Goal: Information Seeking & Learning: Learn about a topic

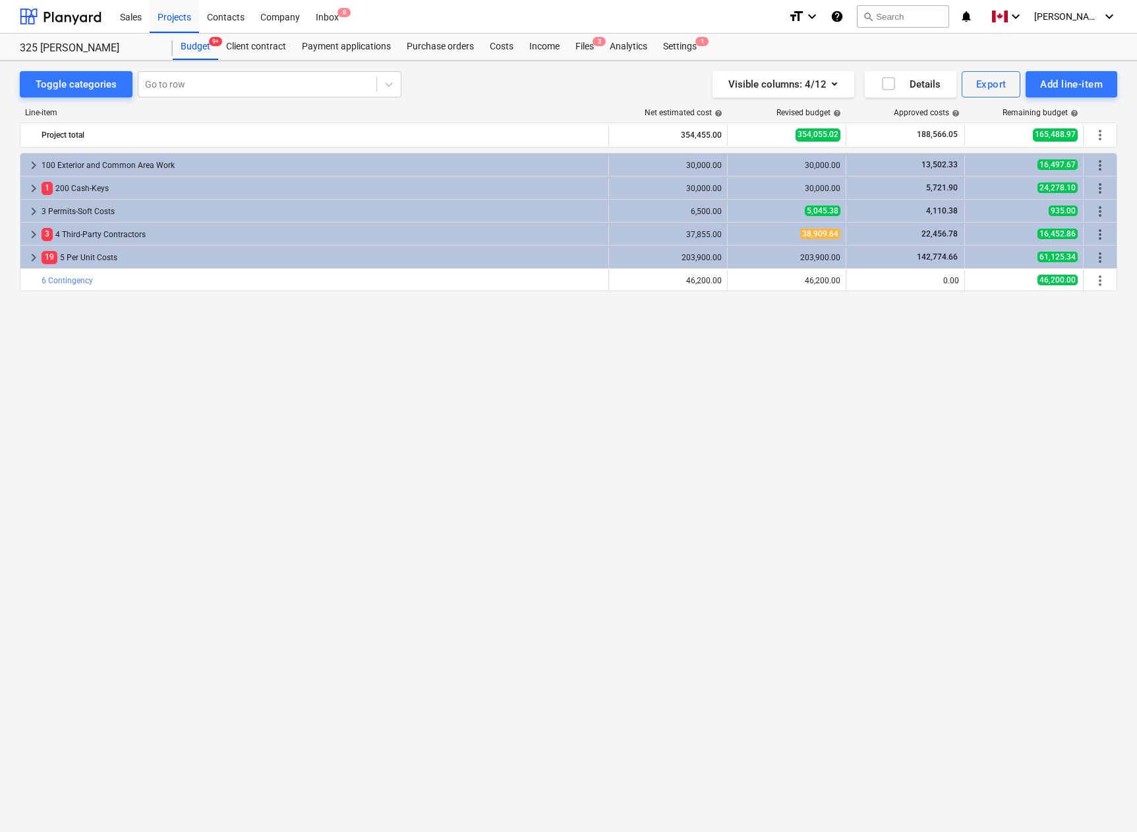
click at [747, 416] on div "keyboard_arrow_right 100 Exterior and Common Area Work 30,000.00 30,000.00 13,5…" at bounding box center [568, 465] width 1097 height 625
click at [178, 14] on div "Projects" at bounding box center [174, 16] width 49 height 34
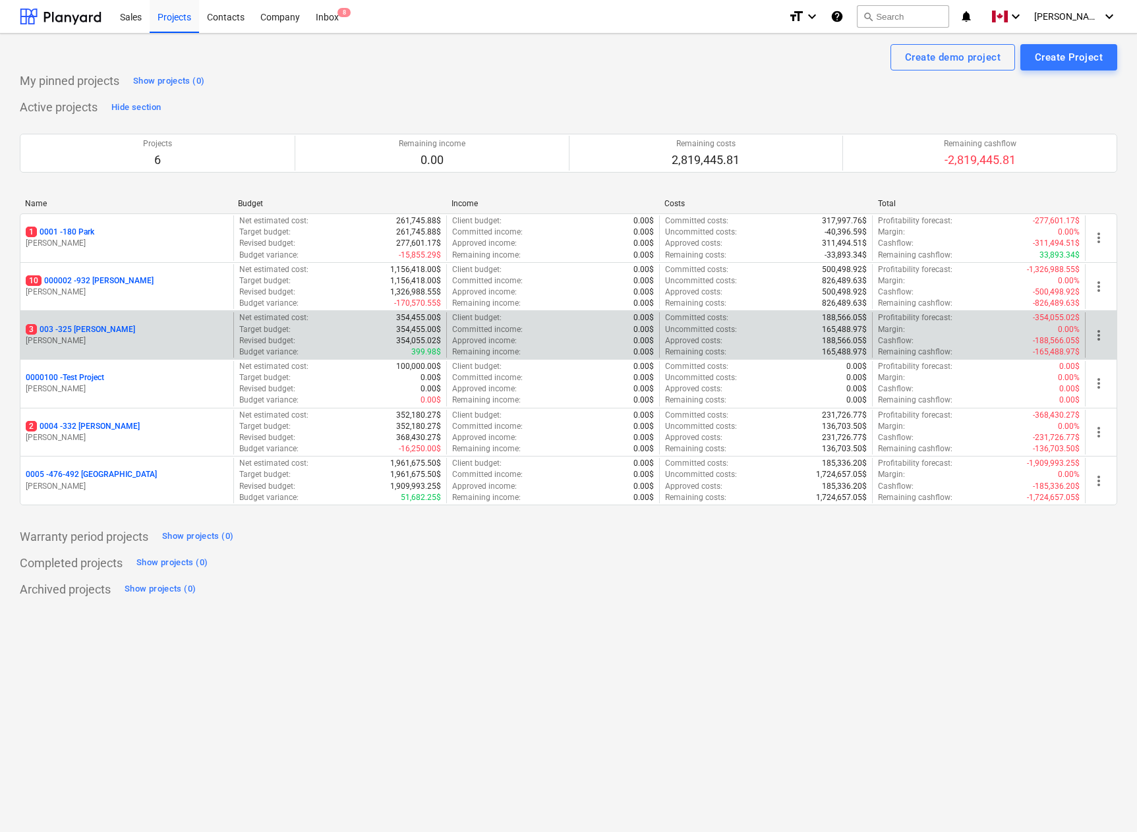
click at [80, 329] on p "3 003 - 325 [PERSON_NAME]" at bounding box center [80, 329] width 109 height 11
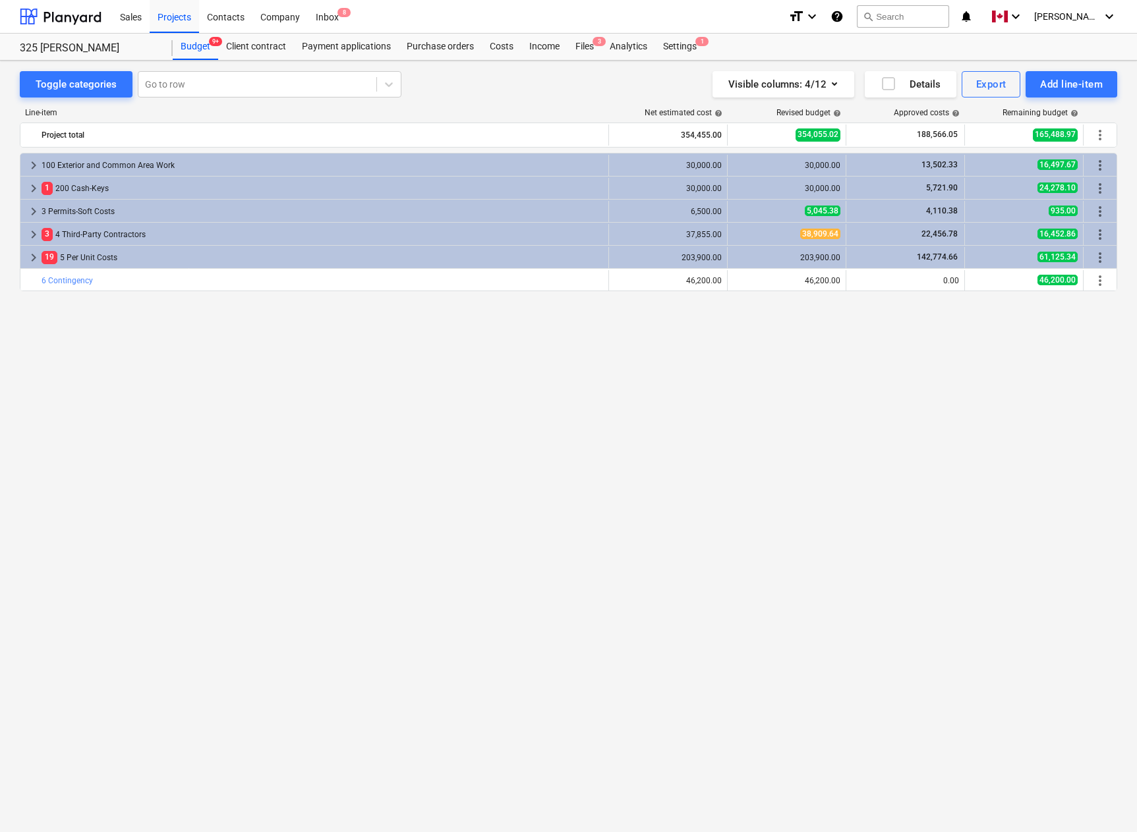
click at [119, 352] on div "keyboard_arrow_right 100 Exterior and Common Area Work 30,000.00 30,000.00 13,5…" at bounding box center [568, 465] width 1097 height 625
click at [486, 69] on div "Toggle categories Go to row Visible columns : 4/12 Details Export Add line-item…" at bounding box center [568, 432] width 1137 height 743
click at [34, 212] on span "keyboard_arrow_right" at bounding box center [34, 212] width 16 height 16
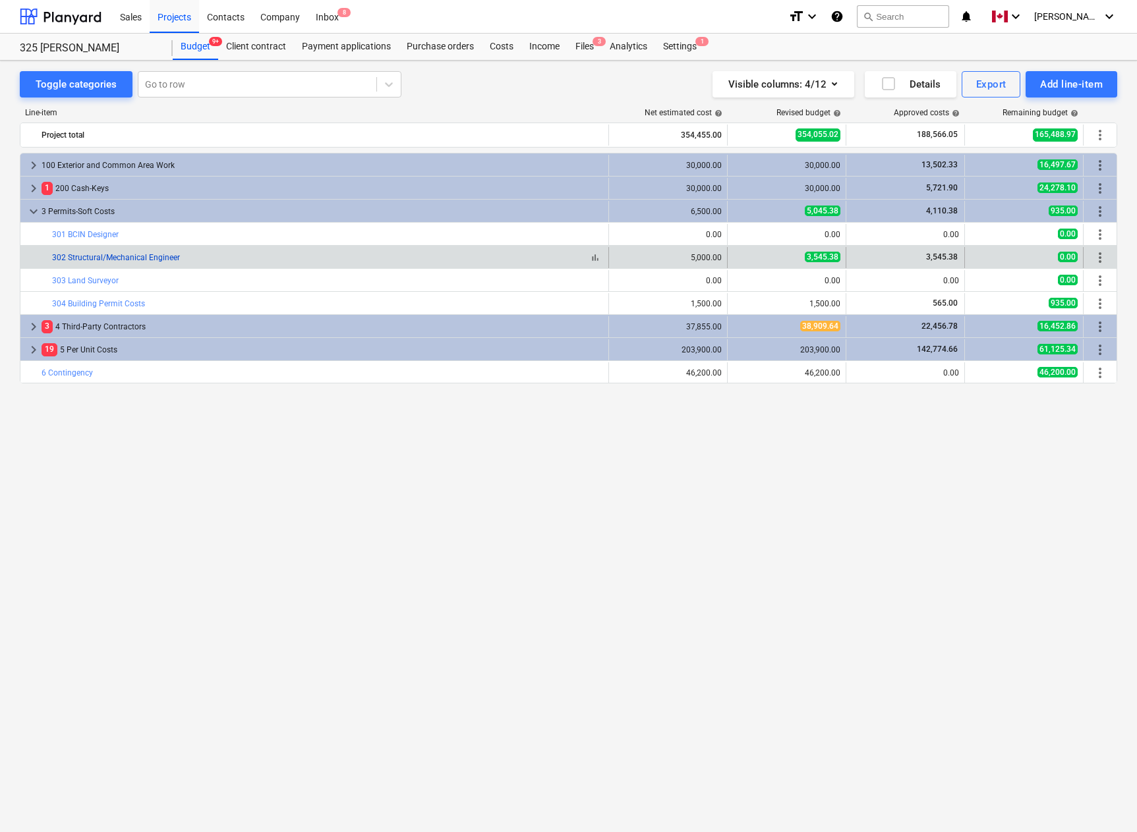
click at [91, 258] on link "302 Structural/Mechanical Engineer" at bounding box center [116, 257] width 128 height 9
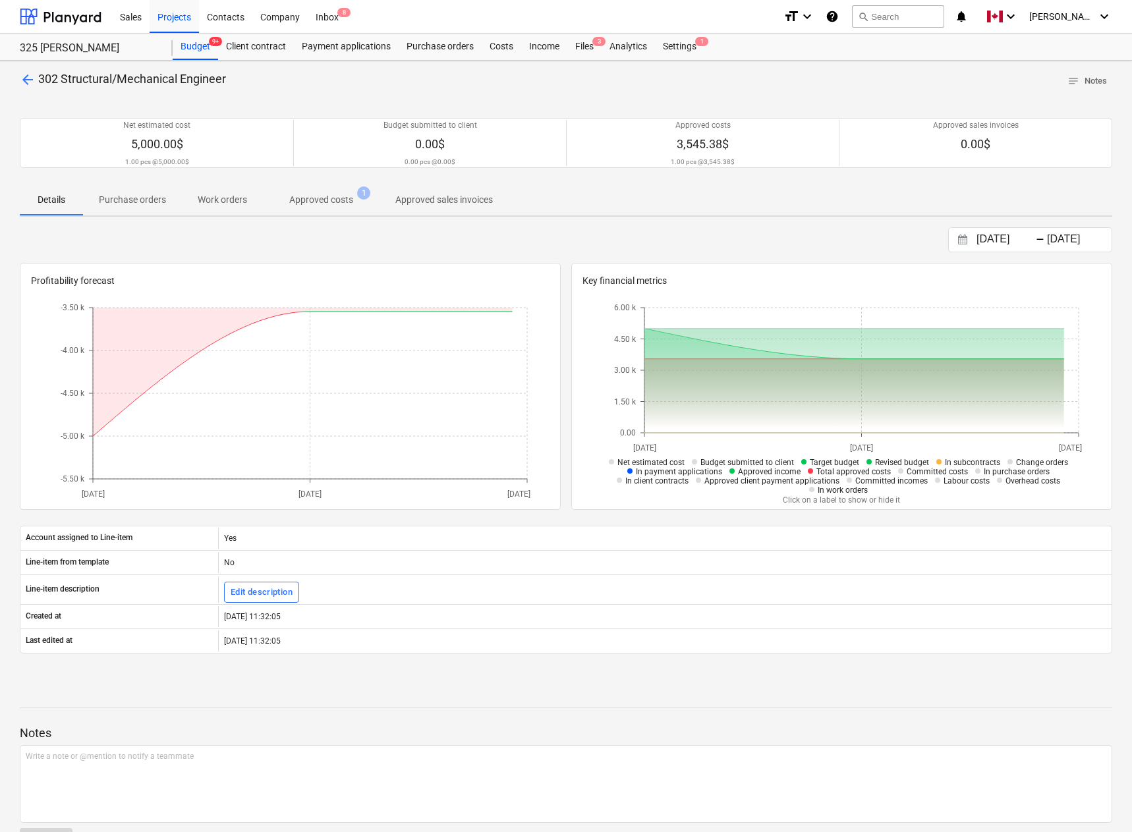
click at [328, 199] on p "Approved costs" at bounding box center [321, 200] width 64 height 14
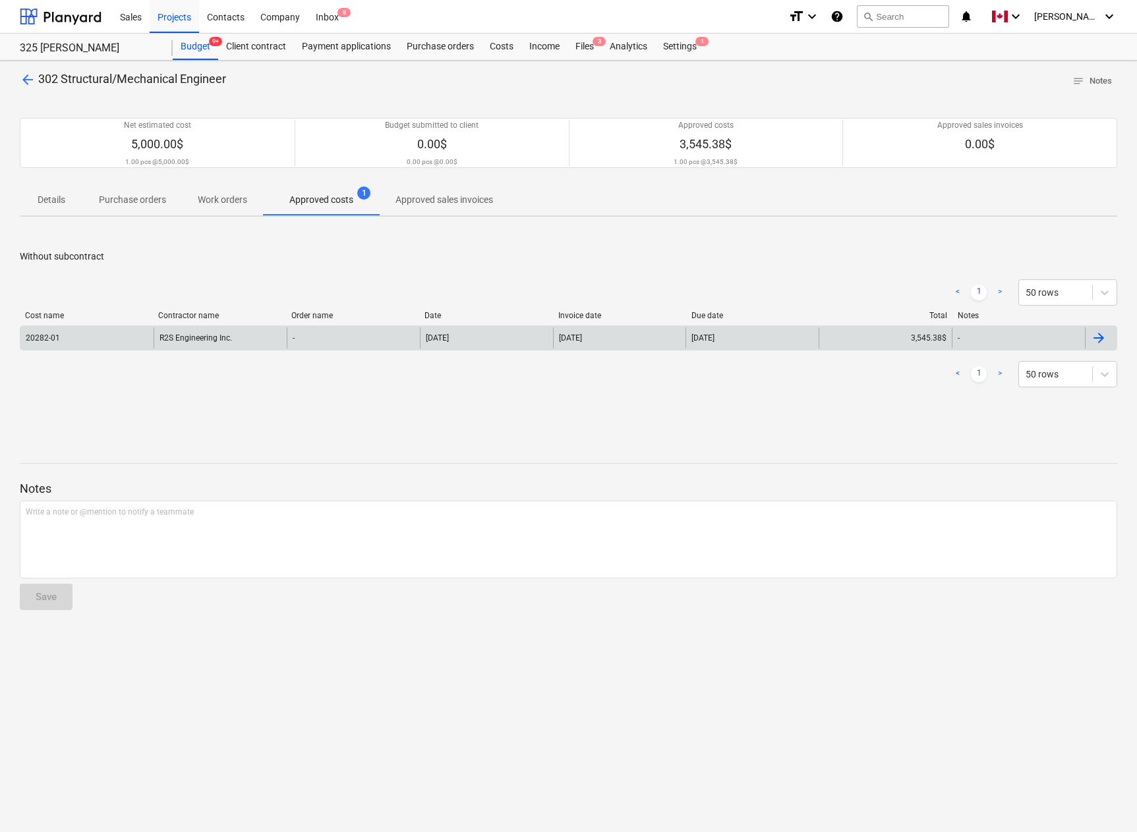
click at [1095, 339] on div at bounding box center [1099, 338] width 16 height 16
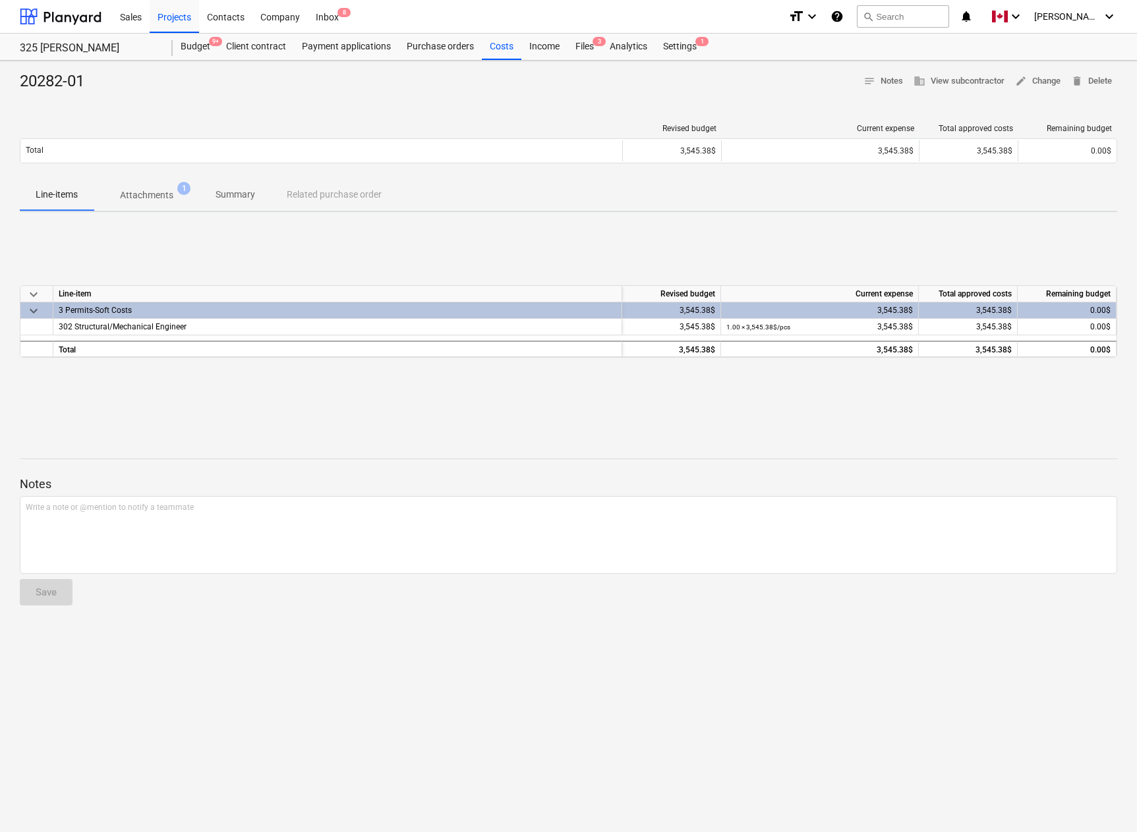
click at [154, 194] on p "Attachments" at bounding box center [146, 195] width 53 height 14
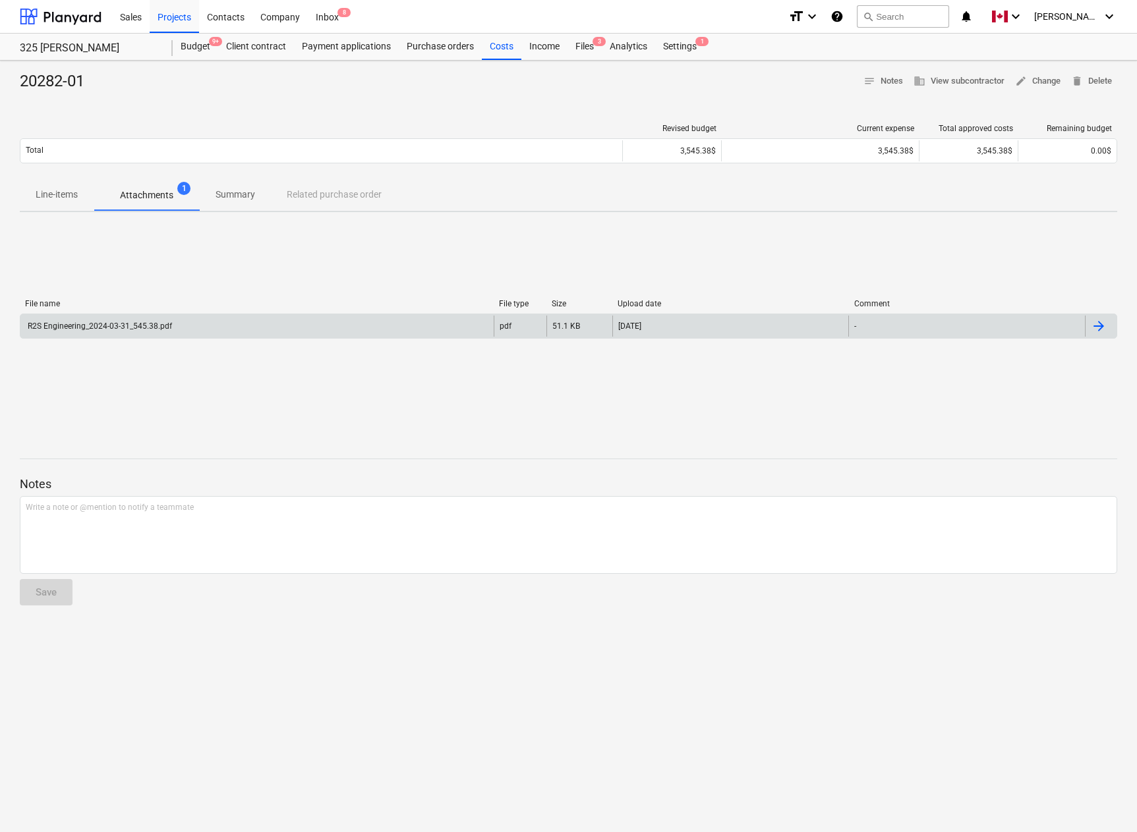
click at [1104, 328] on div at bounding box center [1099, 326] width 16 height 16
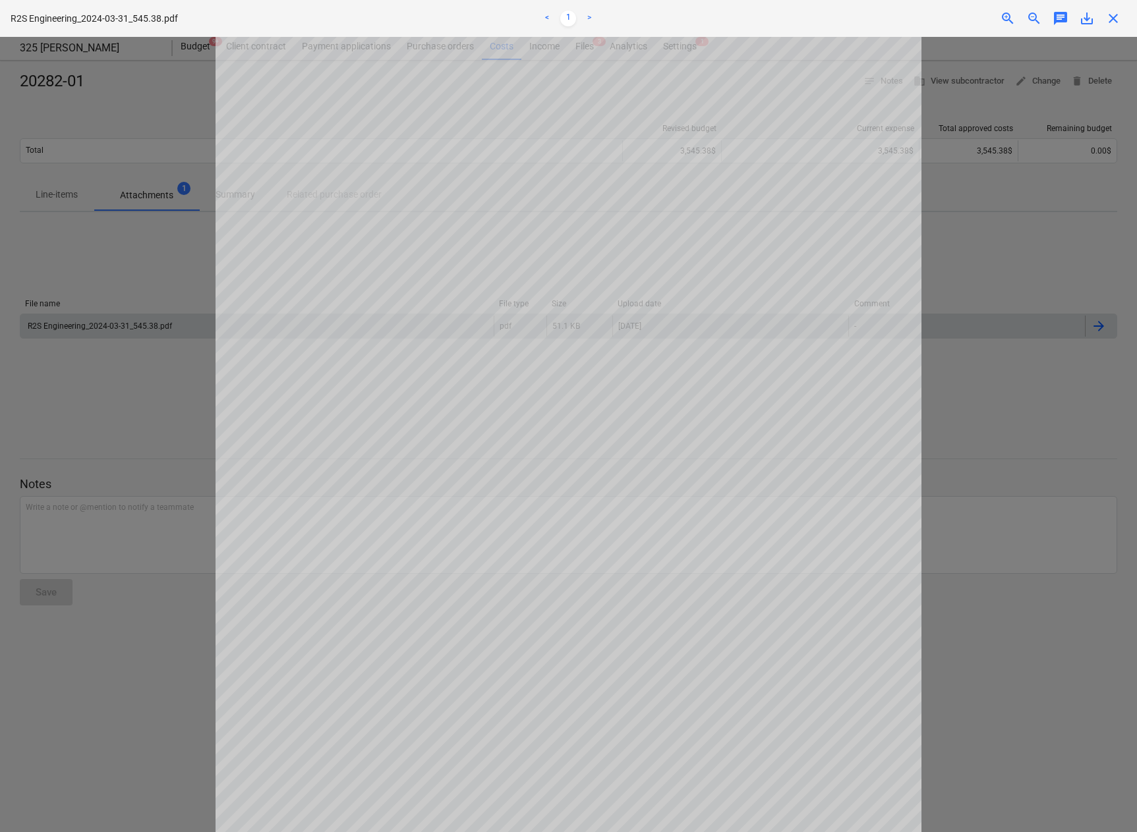
click at [1093, 20] on span "save_alt" at bounding box center [1087, 19] width 16 height 16
click at [1112, 21] on span "close" at bounding box center [1113, 19] width 16 height 16
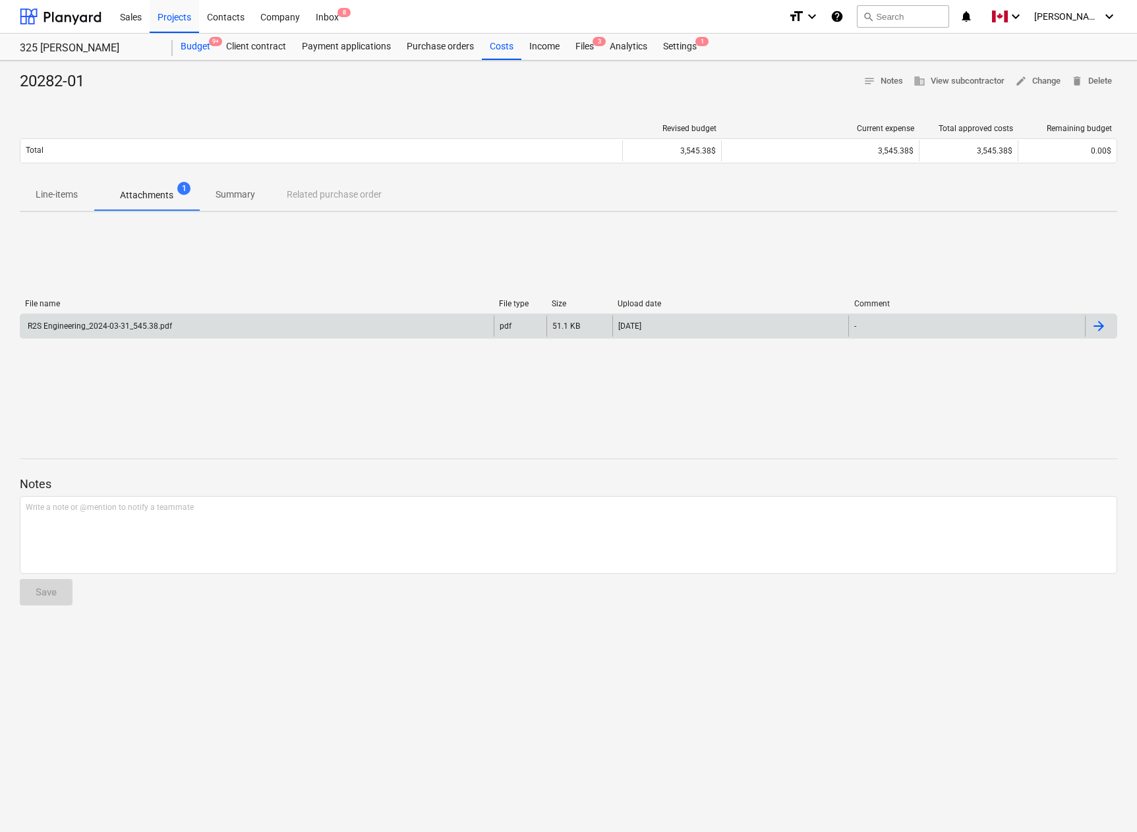
click at [192, 48] on div "Budget 9+" at bounding box center [195, 47] width 45 height 26
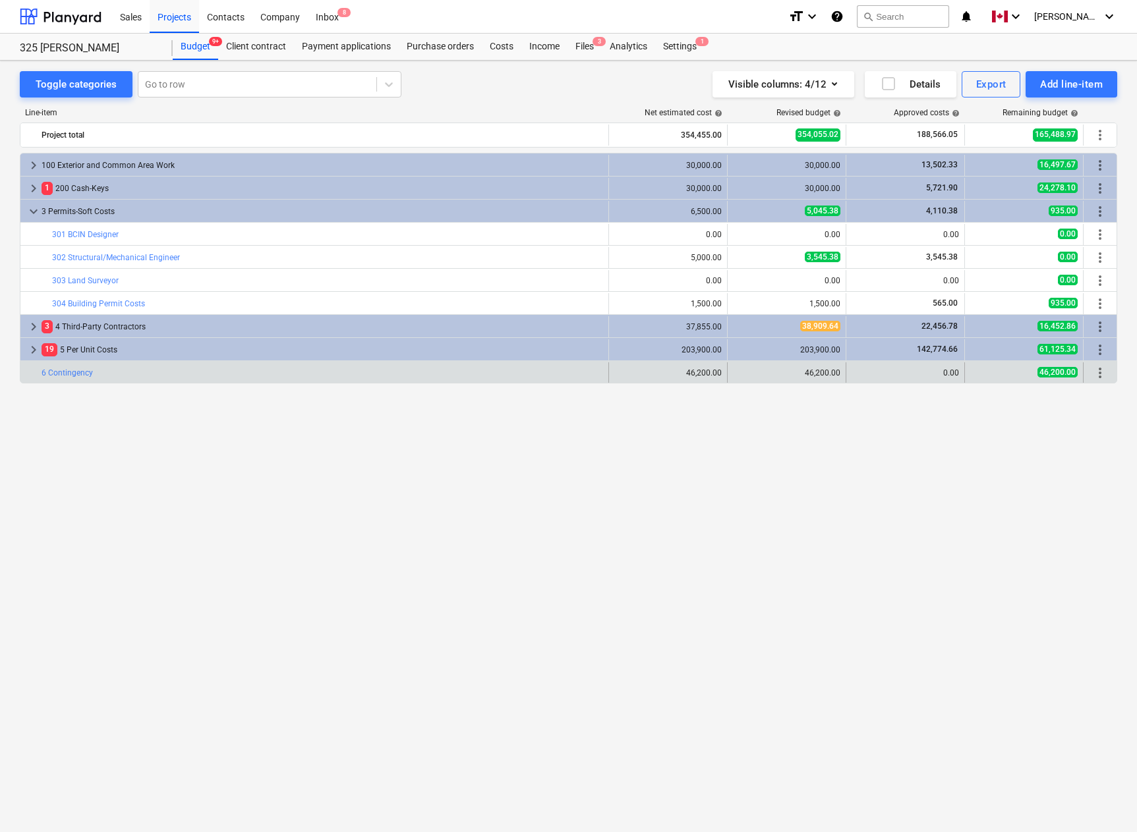
click at [30, 361] on div "bar_chart 6 Contingency edit 46,200.00 edit 46,200.00 0.00 46,200.00 more_vert" at bounding box center [568, 372] width 1096 height 22
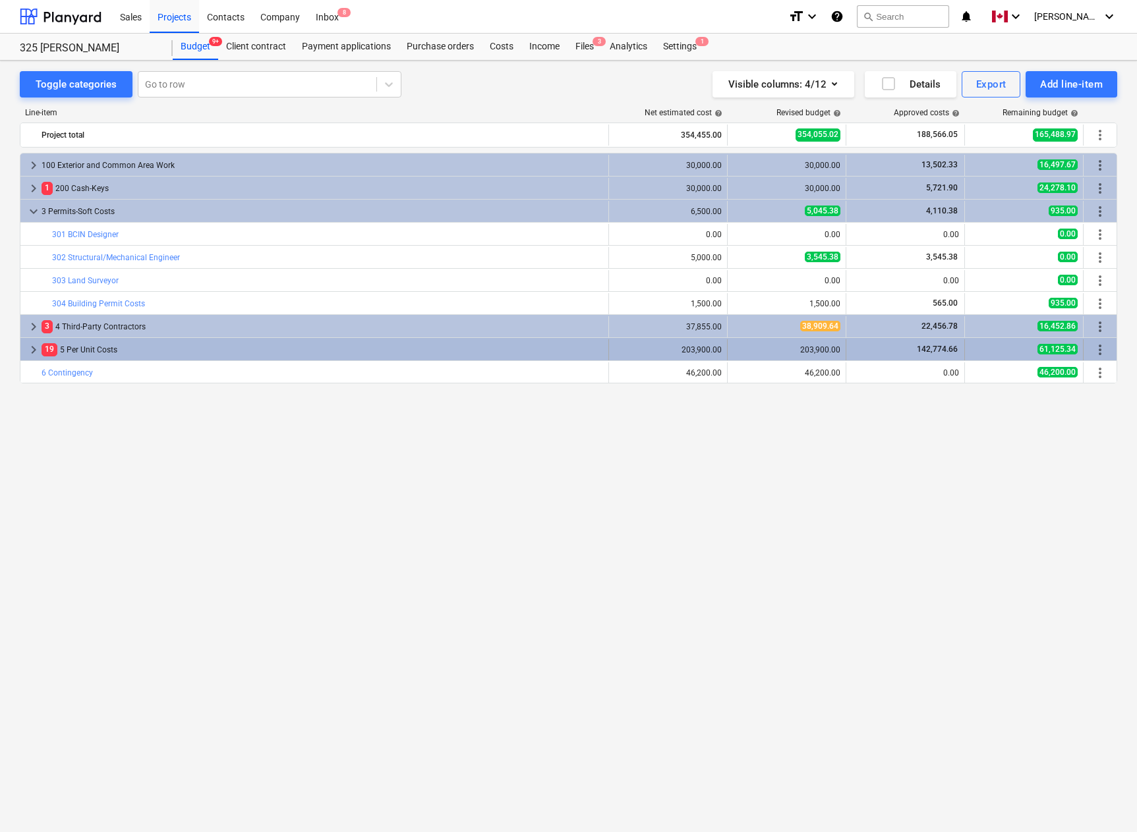
click at [34, 347] on span "keyboard_arrow_right" at bounding box center [34, 350] width 16 height 16
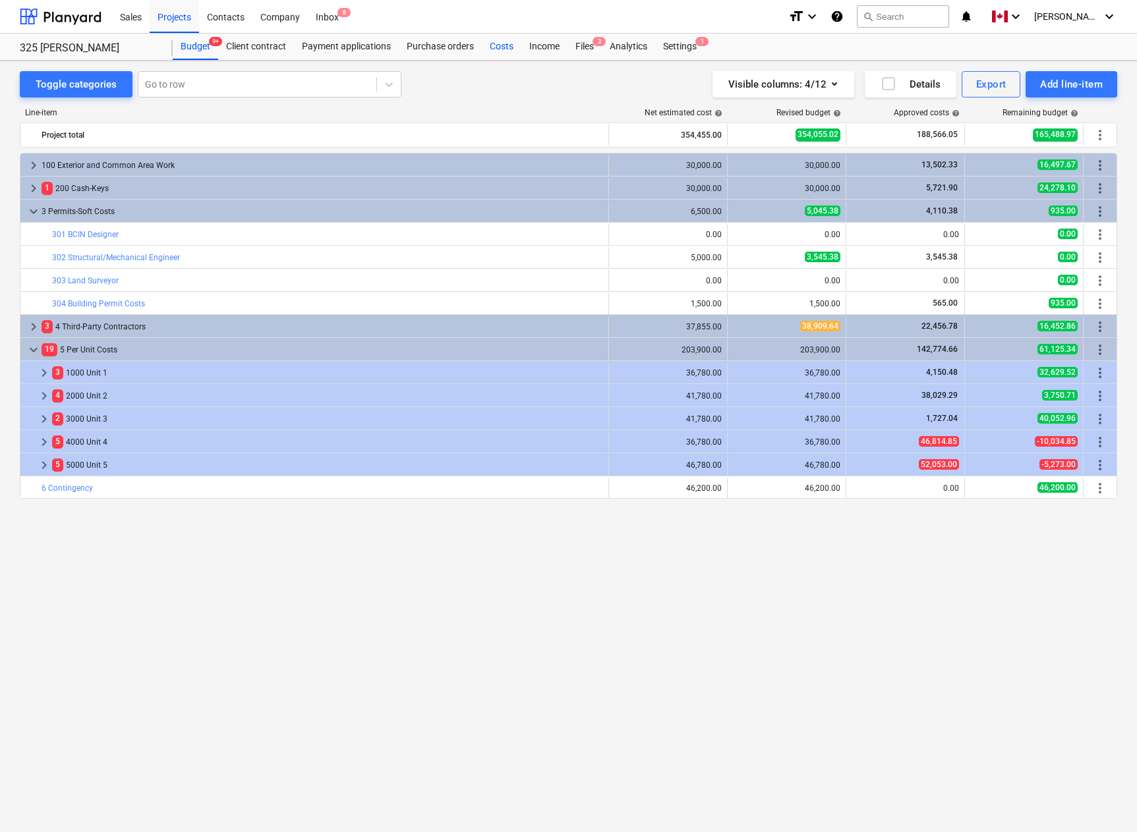
click at [507, 47] on div "Costs" at bounding box center [502, 47] width 40 height 26
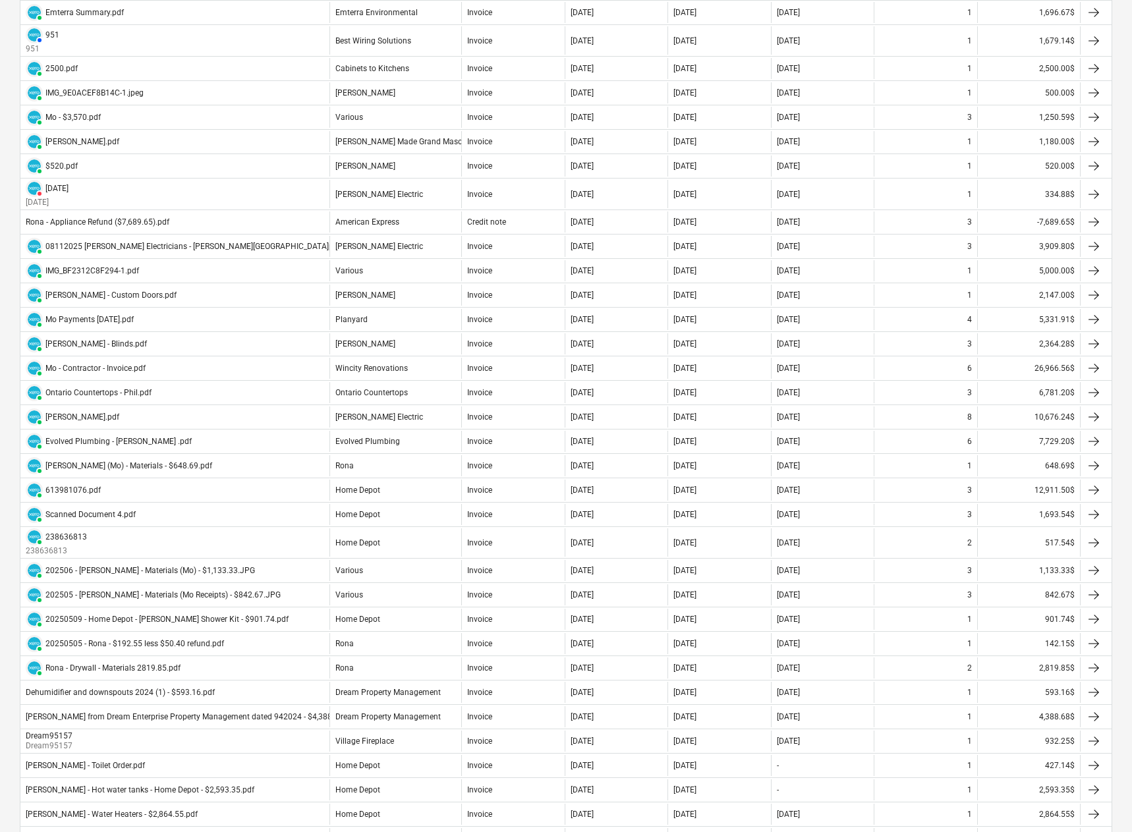
scroll to position [490, 0]
